Goal: Task Accomplishment & Management: Use online tool/utility

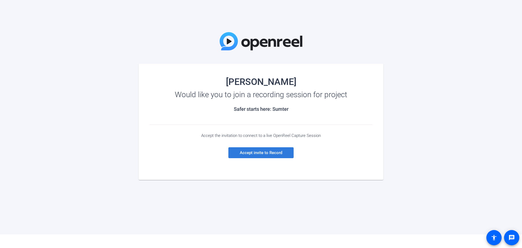
click at [261, 151] on span "Accept invite to Record" at bounding box center [261, 152] width 42 height 5
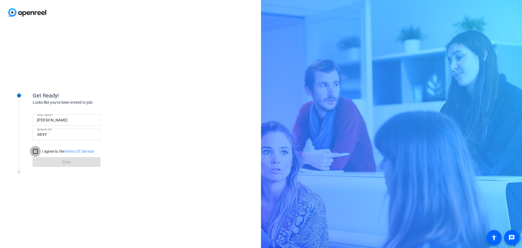
click at [34, 151] on input "I agree to the Terms Of Service" at bounding box center [35, 151] width 11 height 11
checkbox input "true"
click at [59, 162] on span at bounding box center [67, 161] width 68 height 13
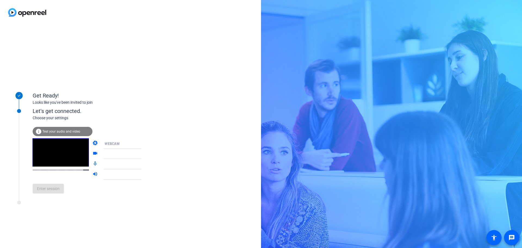
click at [60, 130] on span "Test your audio and video" at bounding box center [61, 131] width 38 height 4
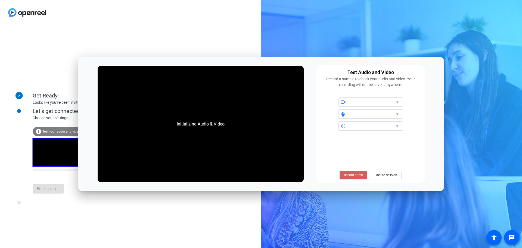
click at [355, 175] on span "Record a test" at bounding box center [353, 174] width 19 height 5
click at [401, 114] on div at bounding box center [371, 113] width 64 height 9
click at [397, 115] on icon at bounding box center [397, 114] width 7 height 7
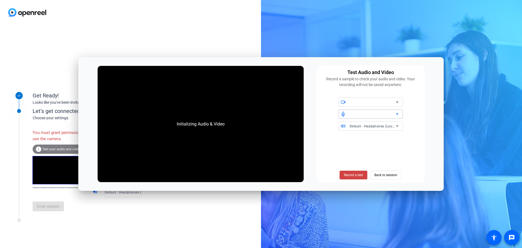
click at [393, 115] on div at bounding box center [373, 114] width 46 height 7
click at [399, 114] on icon at bounding box center [397, 114] width 7 height 7
click at [356, 174] on span "Record a test" at bounding box center [353, 174] width 19 height 5
click at [378, 176] on span "Back to session" at bounding box center [385, 175] width 23 height 10
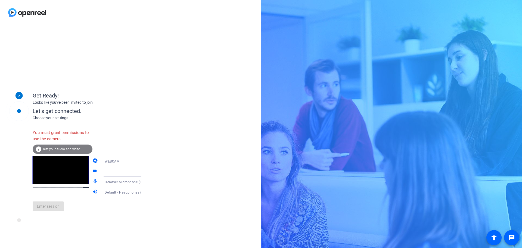
click at [145, 162] on icon at bounding box center [146, 160] width 3 height 1
click at [106, 182] on span "DESKTOP" at bounding box center [104, 182] width 15 height 7
click at [144, 172] on icon at bounding box center [147, 171] width 7 height 7
click at [120, 183] on span "Screen Sharing" at bounding box center [108, 182] width 23 height 7
click at [144, 172] on icon at bounding box center [147, 171] width 7 height 7
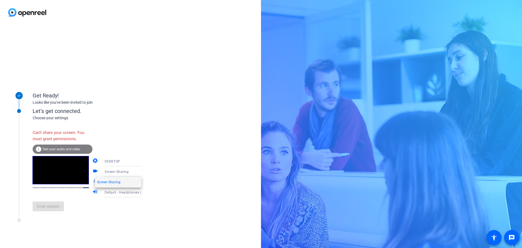
click at [134, 162] on div at bounding box center [261, 124] width 522 height 248
click at [144, 162] on icon at bounding box center [147, 161] width 7 height 7
click at [124, 171] on mat-option "WEBCAM" at bounding box center [118, 171] width 46 height 11
click at [144, 172] on icon at bounding box center [147, 171] width 7 height 7
click at [139, 171] on div at bounding box center [126, 171] width 52 height 10
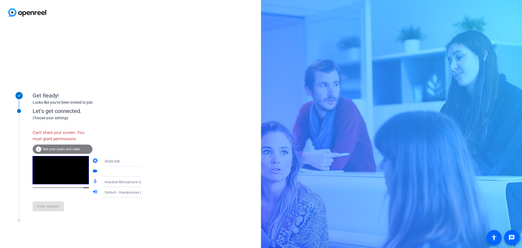
click at [49, 134] on div "Can't share your screen. You must grant permissions." at bounding box center [63, 136] width 60 height 18
click at [58, 149] on span "Test your audio and video" at bounding box center [61, 149] width 38 height 4
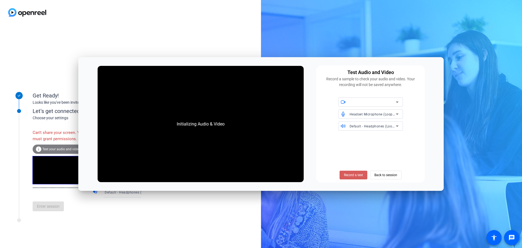
click at [354, 175] on span "Record a test" at bounding box center [353, 174] width 19 height 5
click at [396, 100] on icon at bounding box center [397, 102] width 7 height 7
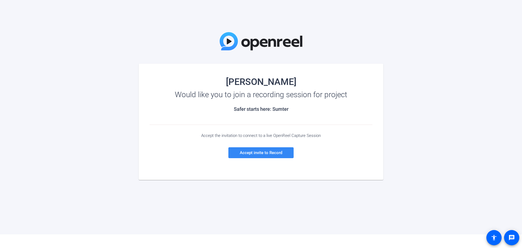
click at [266, 154] on span "Accept invite to Record" at bounding box center [261, 152] width 42 height 5
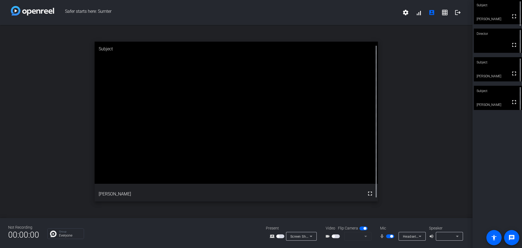
click at [361, 235] on mat-form-field at bounding box center [357, 236] width 27 height 9
click at [333, 236] on span "button" at bounding box center [333, 236] width 3 height 3
click at [367, 236] on icon at bounding box center [365, 235] width 3 height 1
click at [364, 236] on icon at bounding box center [365, 236] width 7 height 7
click at [365, 238] on icon at bounding box center [365, 236] width 7 height 7
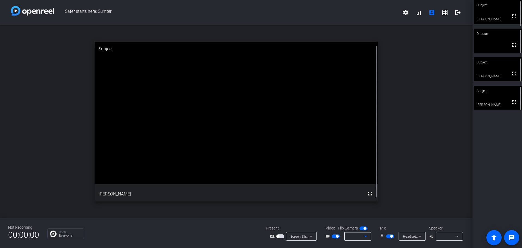
click at [365, 238] on icon at bounding box center [365, 236] width 7 height 7
click at [365, 239] on icon at bounding box center [365, 236] width 7 height 7
click at [367, 236] on icon at bounding box center [365, 236] width 7 height 7
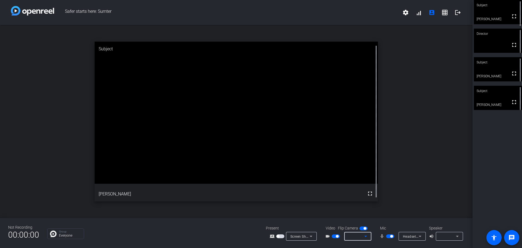
click at [367, 236] on icon at bounding box center [365, 236] width 7 height 7
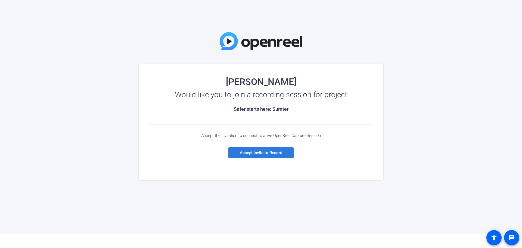
click at [281, 153] on span "Accept invite to Record" at bounding box center [261, 152] width 42 height 5
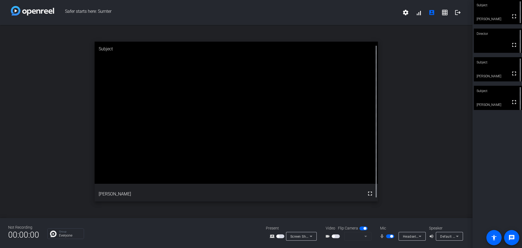
click at [346, 235] on mat-form-field at bounding box center [357, 236] width 27 height 9
click at [337, 236] on span "button" at bounding box center [336, 236] width 8 height 4
click at [365, 236] on icon at bounding box center [365, 235] width 3 height 1
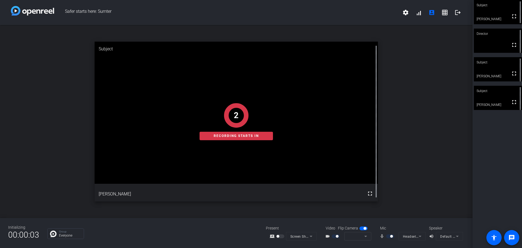
click at [365, 228] on span "button" at bounding box center [365, 228] width 3 height 3
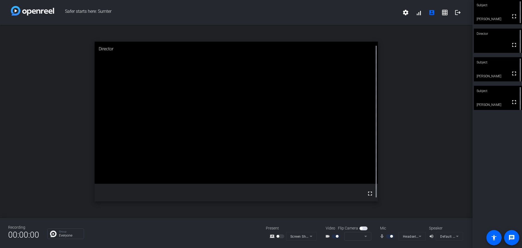
click at [365, 228] on span "button" at bounding box center [363, 228] width 8 height 4
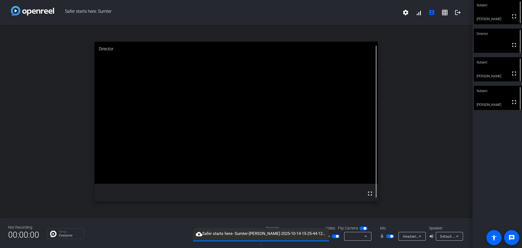
click at [365, 228] on span "button" at bounding box center [365, 228] width 3 height 3
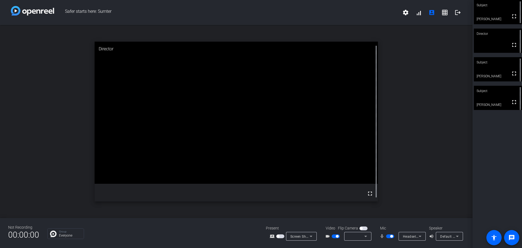
click at [365, 228] on span "button" at bounding box center [363, 228] width 8 height 4
click at [366, 236] on icon at bounding box center [365, 235] width 3 height 1
click at [407, 12] on mat-icon "settings" at bounding box center [405, 12] width 7 height 7
click at [426, 59] on div at bounding box center [261, 124] width 522 height 248
drag, startPoint x: 446, startPoint y: 1, endPoint x: 21, endPoint y: 70, distance: 430.2
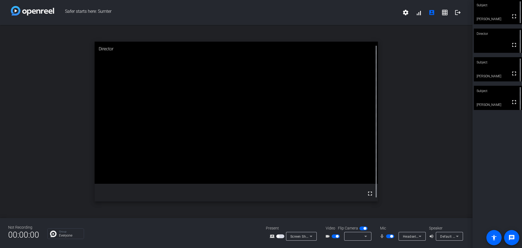
click at [21, 70] on div "open_in_new Director fullscreen" at bounding box center [236, 121] width 473 height 193
click at [31, 162] on div "open_in_new Director fullscreen" at bounding box center [236, 121] width 473 height 193
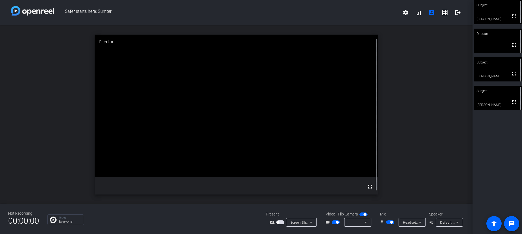
click at [367, 219] on icon at bounding box center [365, 222] width 7 height 7
click at [365, 222] on icon at bounding box center [365, 221] width 3 height 1
click at [352, 217] on div "Video Flip Camera videocam_outline" at bounding box center [347, 218] width 54 height 15
click at [362, 216] on span "button" at bounding box center [363, 214] width 8 height 4
click at [336, 223] on span "button" at bounding box center [337, 222] width 3 height 3
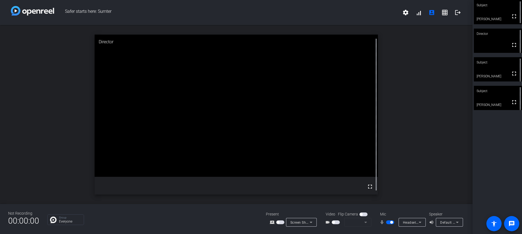
click at [336, 223] on span "button" at bounding box center [336, 222] width 8 height 4
click at [365, 219] on icon at bounding box center [365, 222] width 7 height 7
click at [366, 223] on icon at bounding box center [365, 222] width 7 height 7
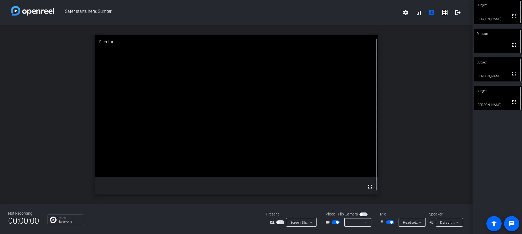
click at [366, 223] on icon at bounding box center [365, 222] width 7 height 7
click at [365, 223] on icon at bounding box center [365, 222] width 7 height 7
click at [310, 222] on icon at bounding box center [311, 222] width 7 height 7
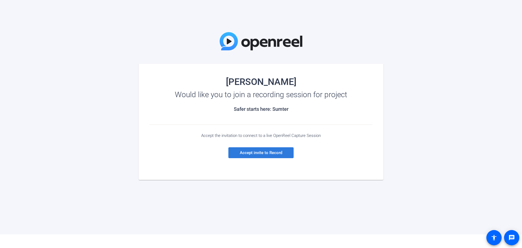
click at [271, 149] on span at bounding box center [260, 152] width 65 height 13
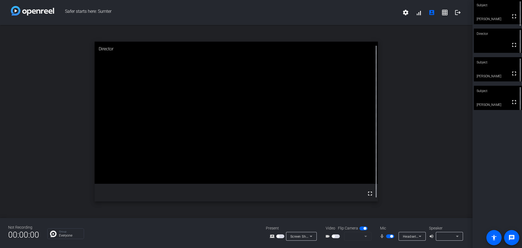
click at [333, 236] on span "button" at bounding box center [333, 236] width 3 height 3
click at [367, 238] on icon at bounding box center [365, 236] width 7 height 7
